Goal: Information Seeking & Learning: Learn about a topic

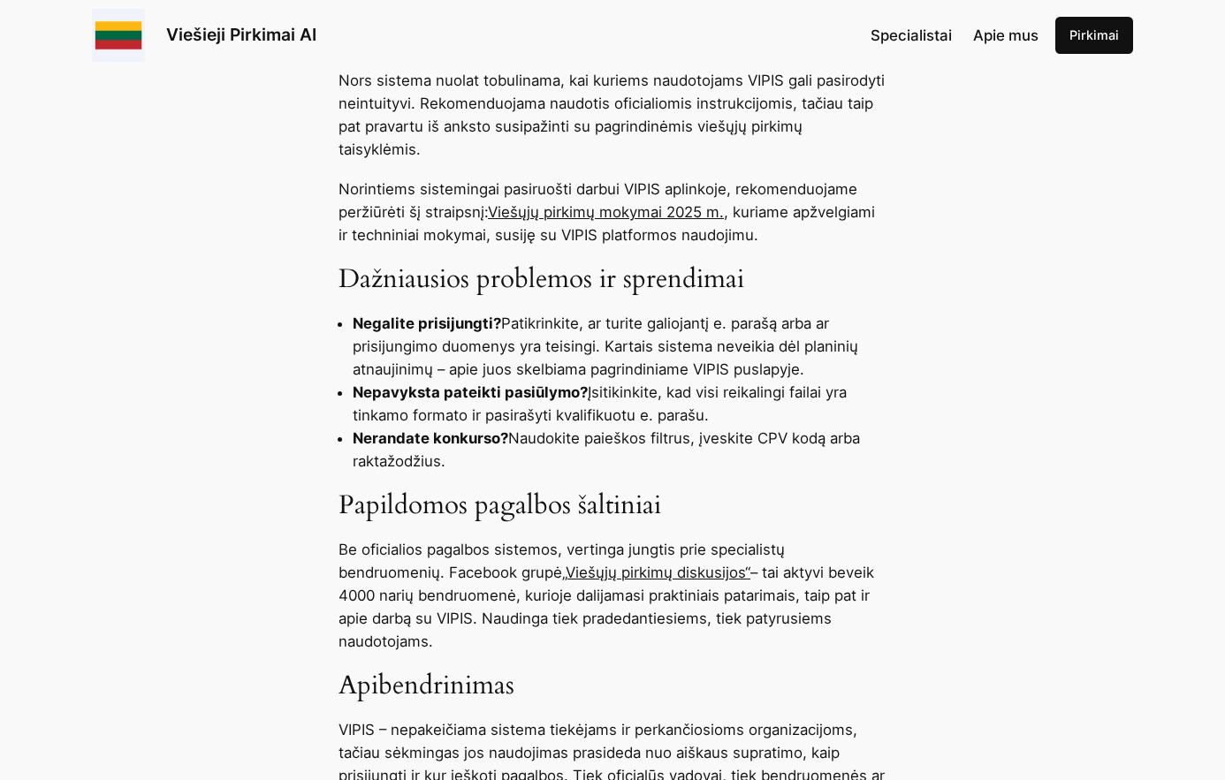
scroll to position [1414, 0]
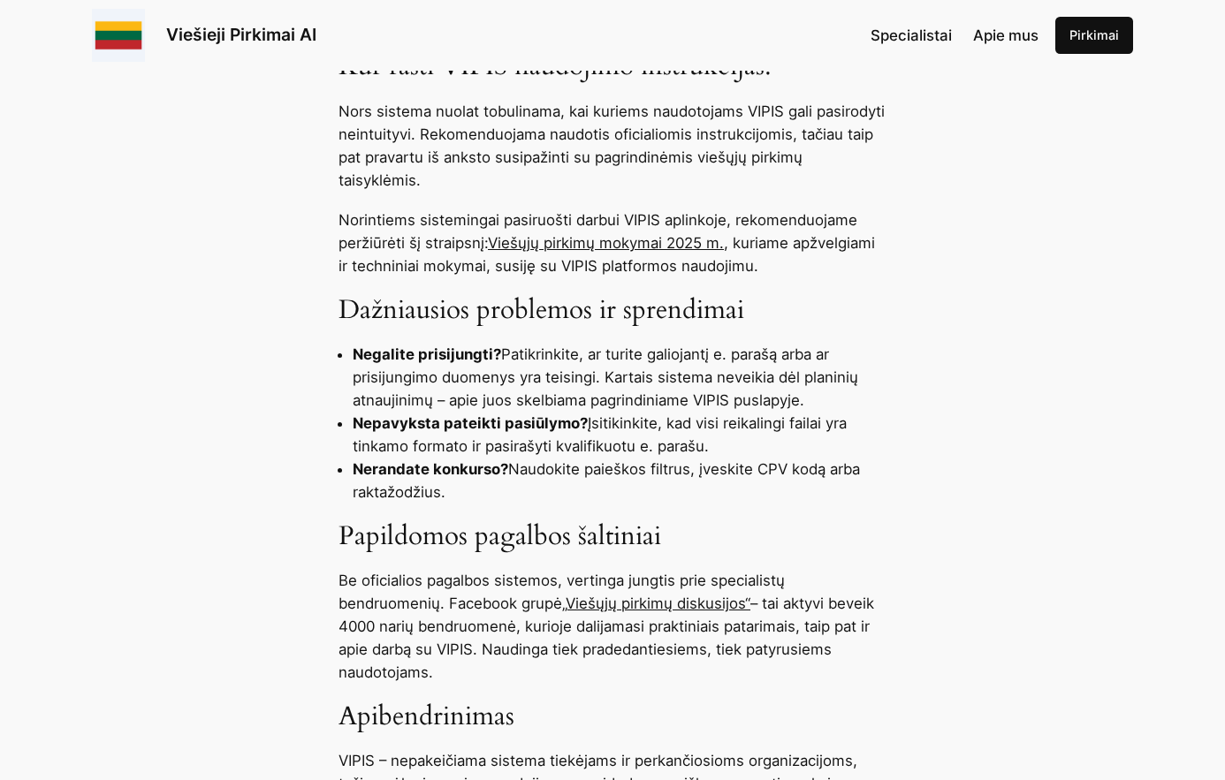
click at [559, 242] on link "Viešųjų pirkimų mokymai 2025 m." at bounding box center [606, 243] width 236 height 18
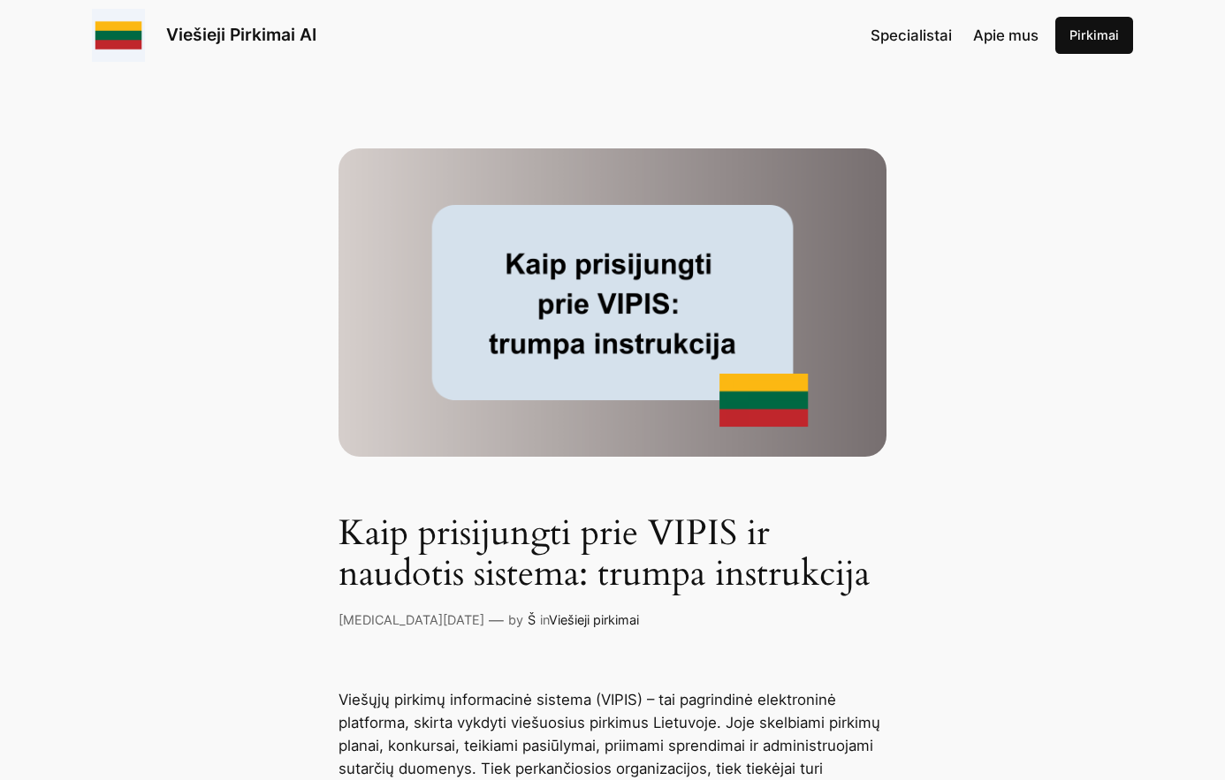
scroll to position [0, 0]
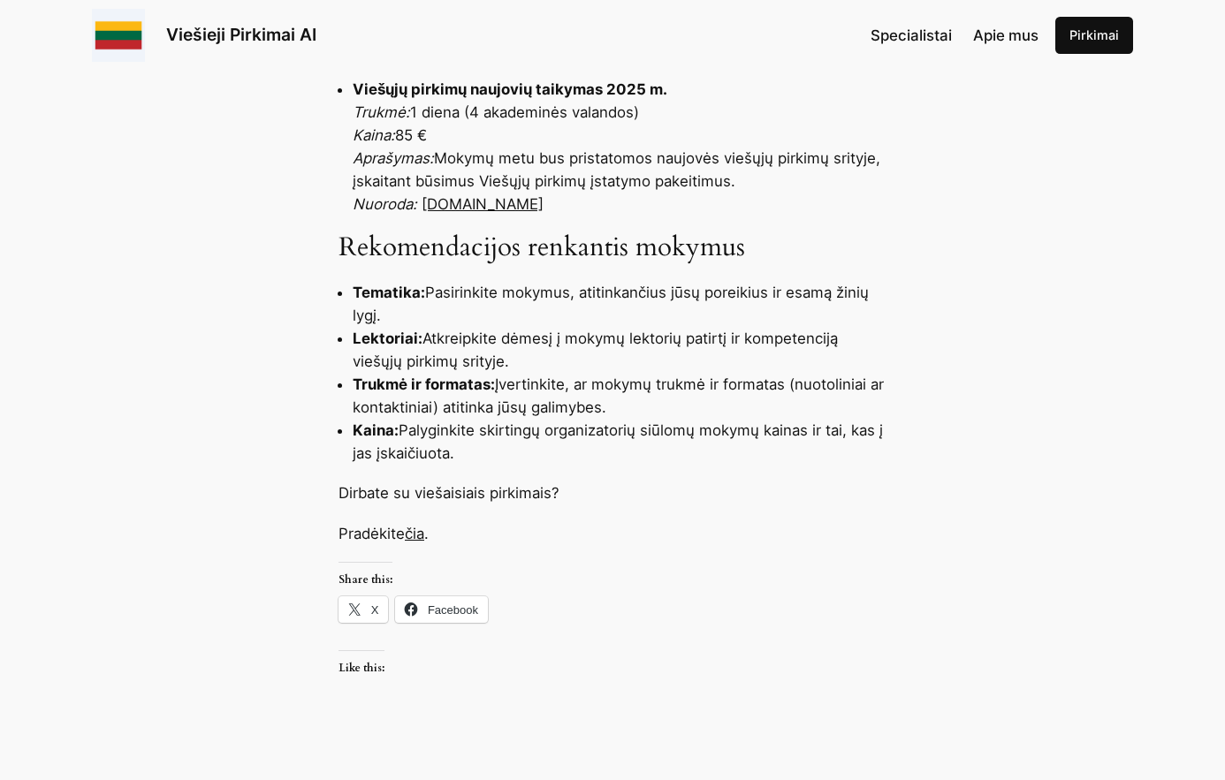
scroll to position [2298, 0]
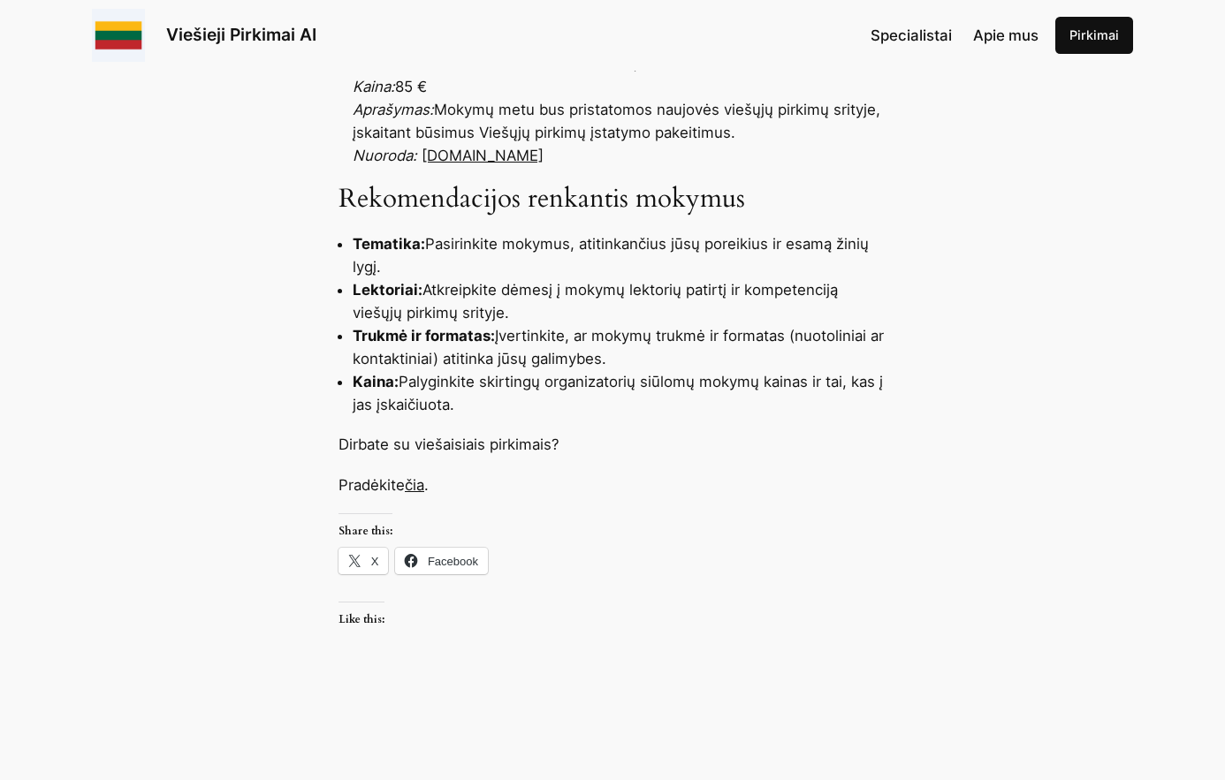
click at [420, 488] on link "čia" at bounding box center [414, 485] width 19 height 18
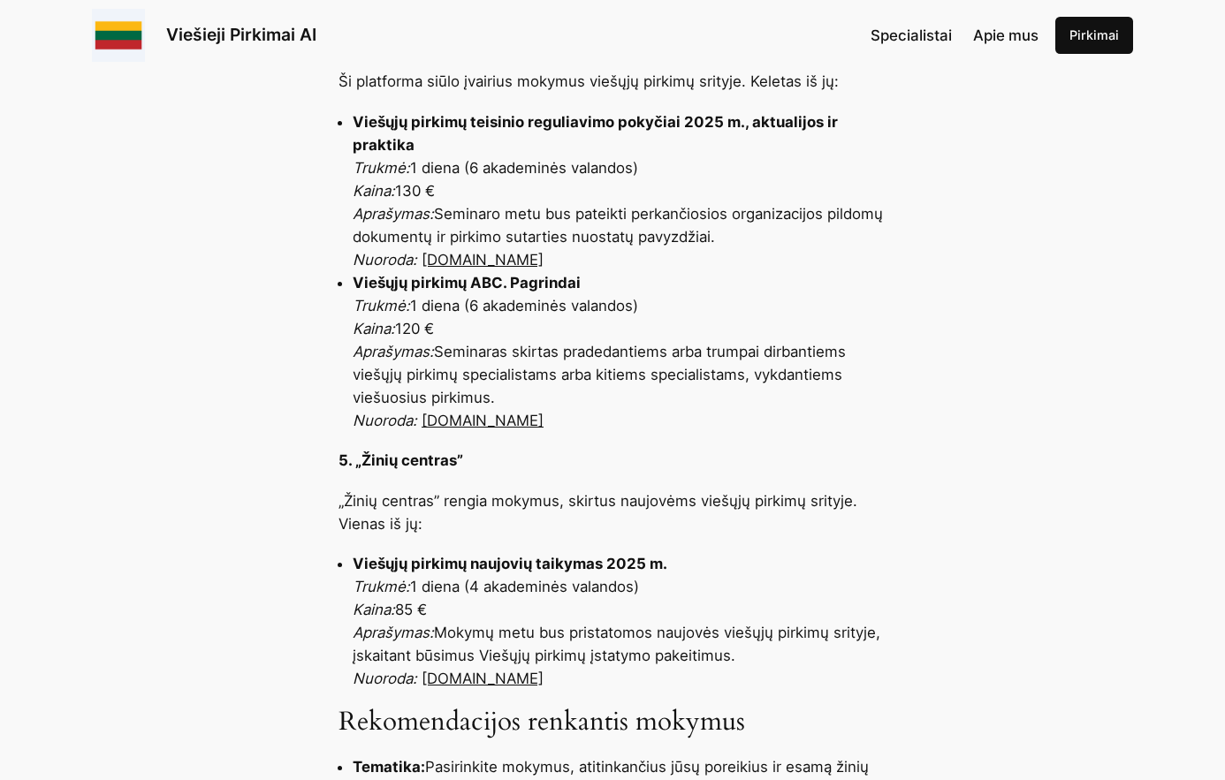
scroll to position [1768, 0]
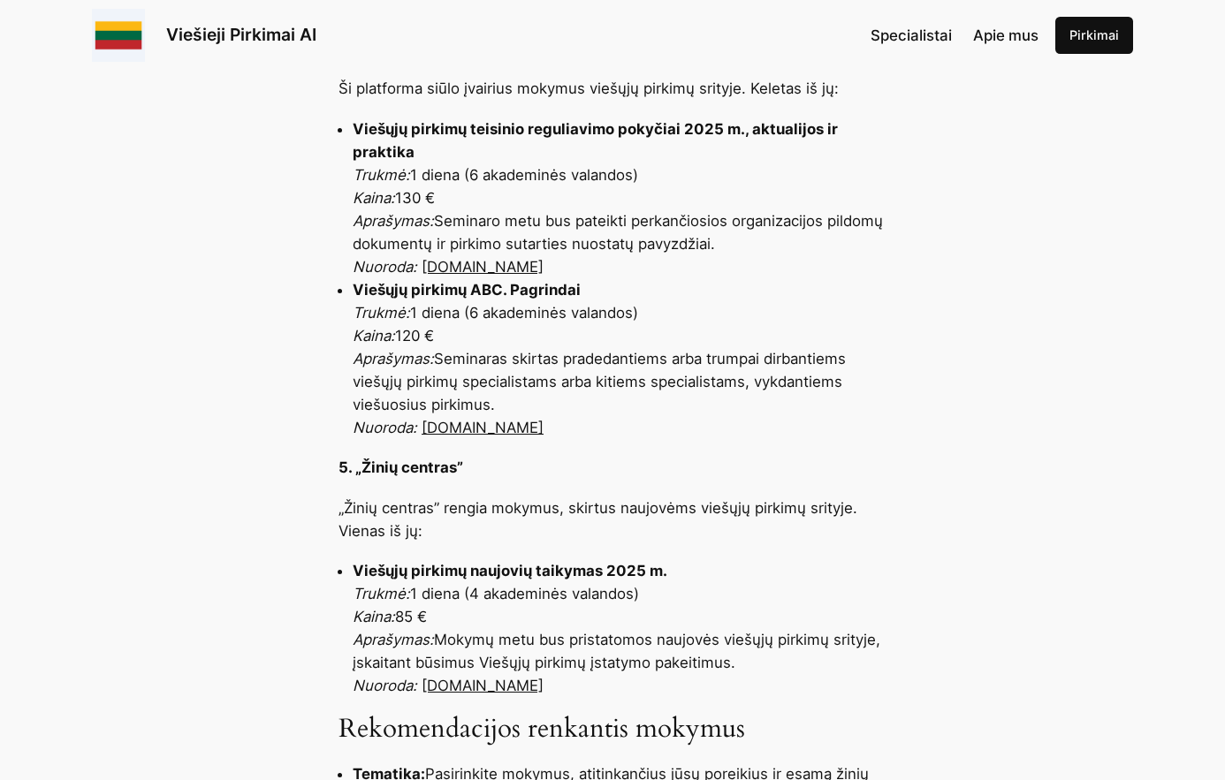
click at [453, 430] on link "mokymugidas.lt" at bounding box center [483, 428] width 122 height 18
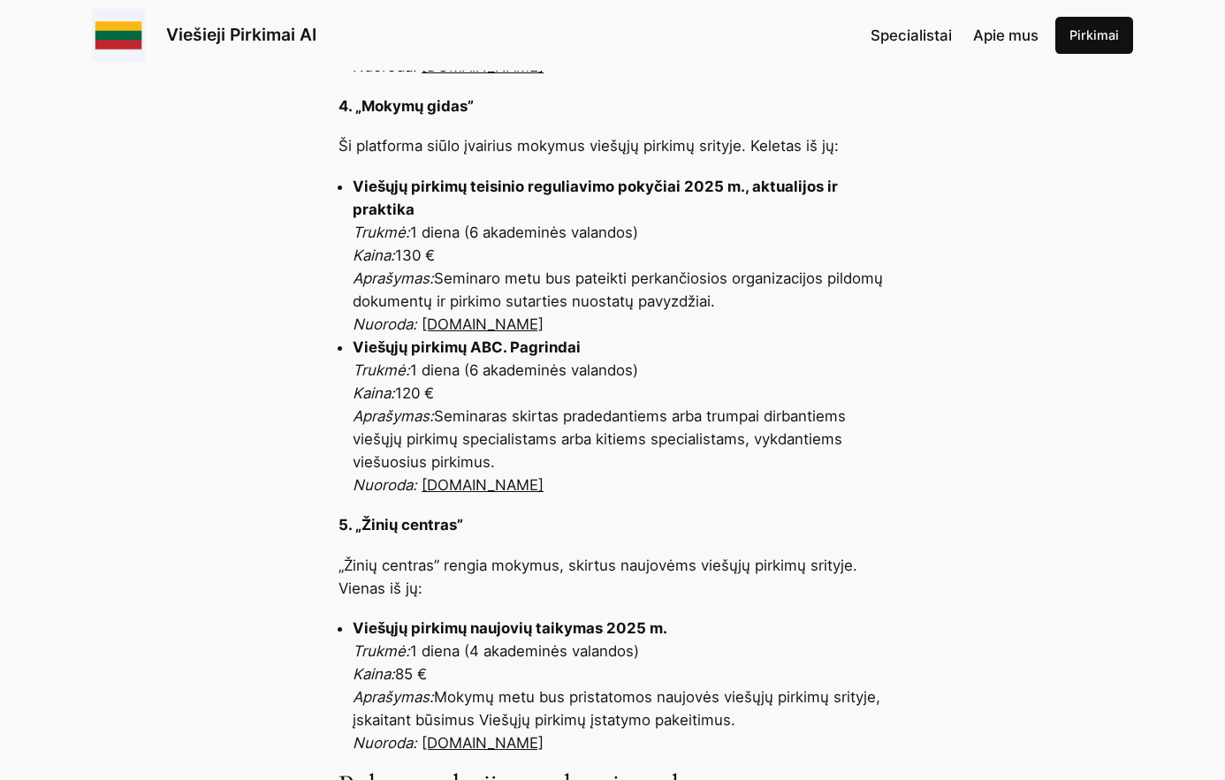
scroll to position [1679, 0]
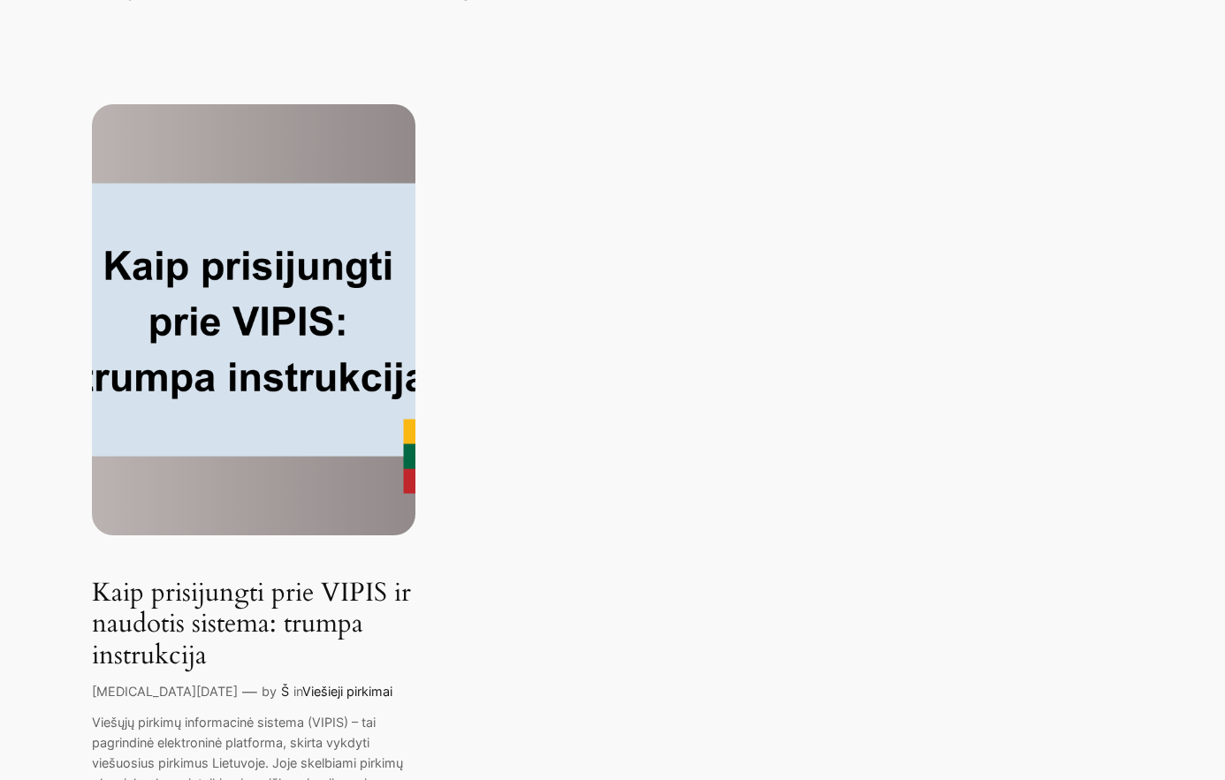
scroll to position [229, 0]
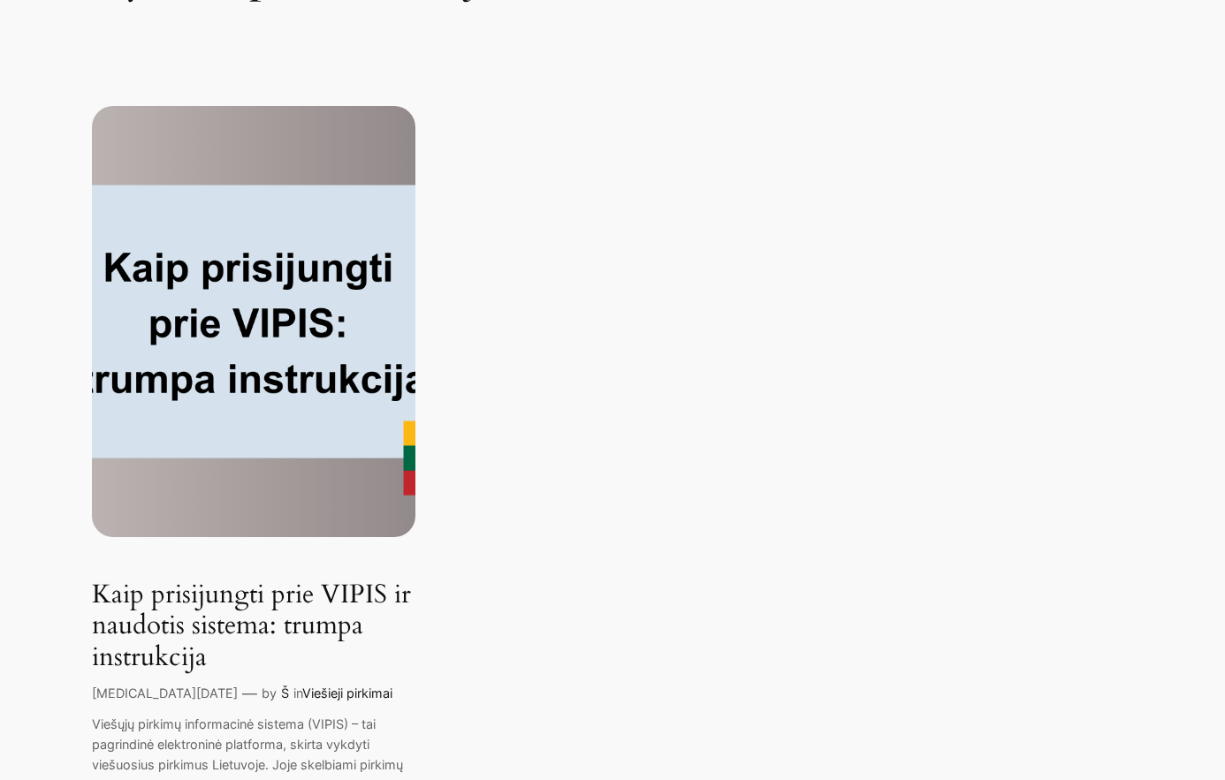
click at [186, 359] on img at bounding box center [254, 321] width 324 height 431
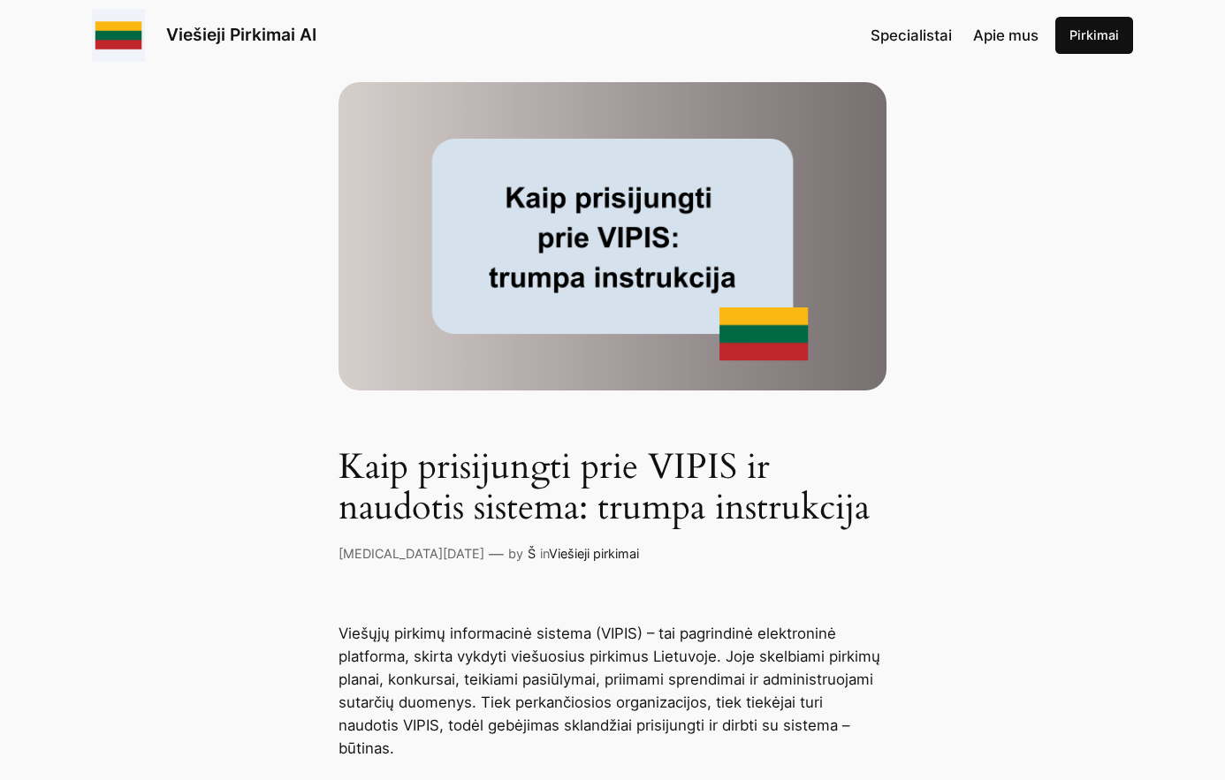
scroll to position [88, 0]
